Goal: Task Accomplishment & Management: Manage account settings

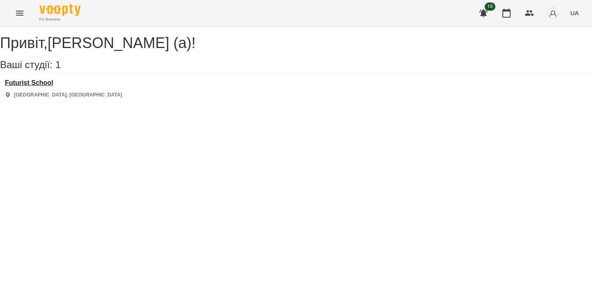
click at [35, 87] on h3 "Futurist School" at bounding box center [63, 82] width 117 height 7
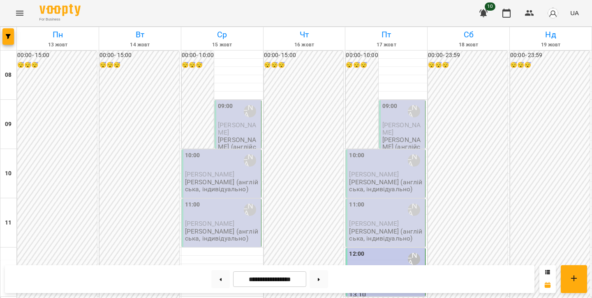
scroll to position [196, 0]
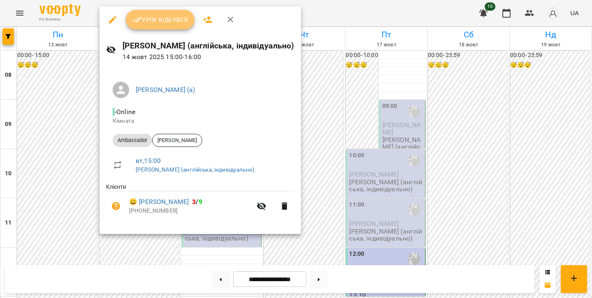
click at [159, 29] on button "Урок відбувся" at bounding box center [160, 20] width 69 height 20
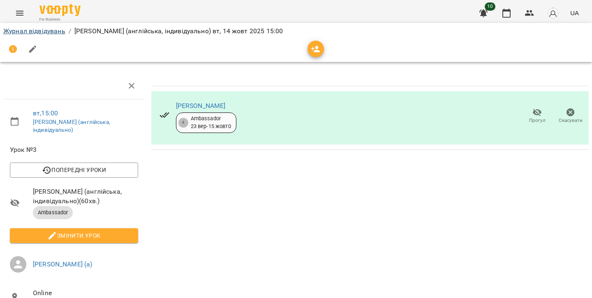
click at [29, 30] on link "Журнал відвідувань" at bounding box center [34, 31] width 62 height 8
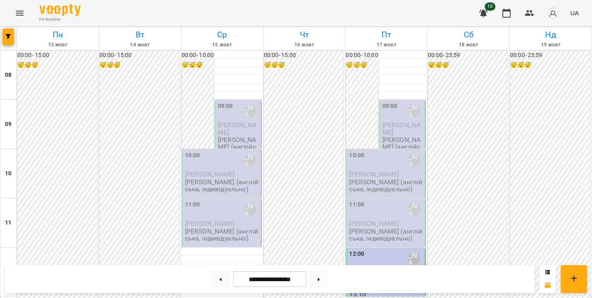
scroll to position [382, 0]
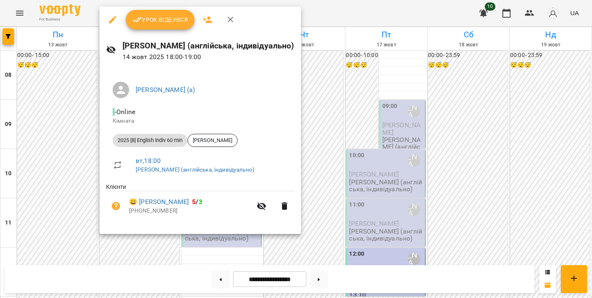
click at [137, 14] on button "Урок відбувся" at bounding box center [160, 20] width 69 height 20
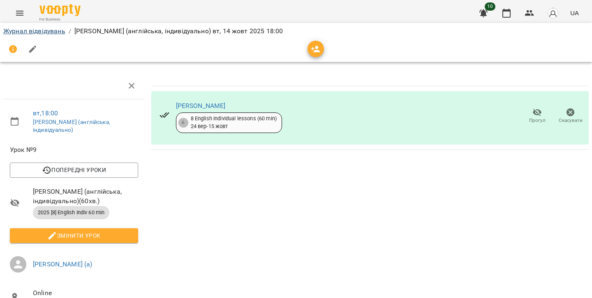
click at [38, 29] on link "Журнал відвідувань" at bounding box center [34, 31] width 62 height 8
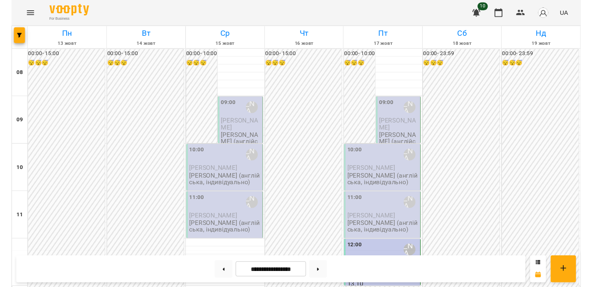
scroll to position [417, 0]
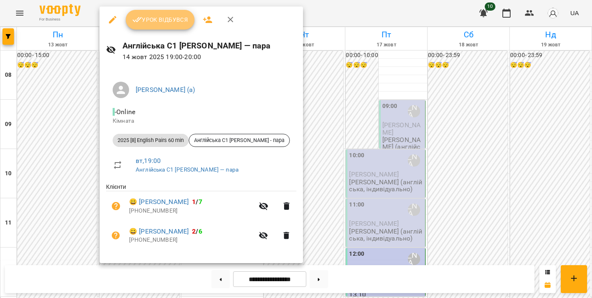
click at [157, 29] on button "Урок відбувся" at bounding box center [160, 20] width 69 height 20
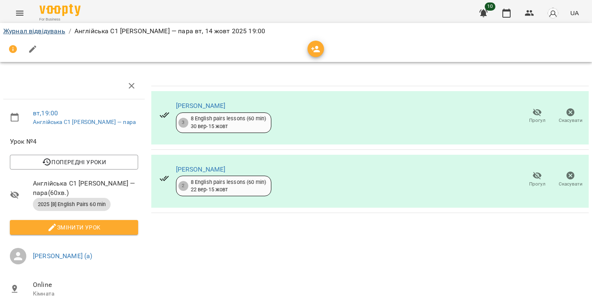
click at [42, 33] on link "Журнал відвідувань" at bounding box center [34, 31] width 62 height 8
